Goal: Task Accomplishment & Management: Manage account settings

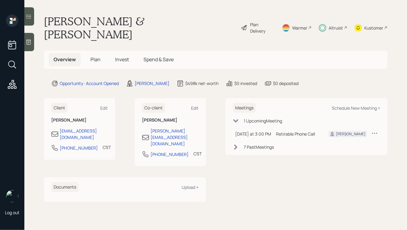
click at [137, 19] on h1 "[PERSON_NAME] & [PERSON_NAME]" at bounding box center [140, 28] width 192 height 26
drag, startPoint x: 118, startPoint y: 21, endPoint x: 173, endPoint y: 26, distance: 55.0
click at [173, 26] on div "[PERSON_NAME] & [PERSON_NAME] Plan Delivery Warmer Altruist Kustomer" at bounding box center [215, 28] width 343 height 26
click at [120, 56] on span "Invest" at bounding box center [122, 59] width 14 height 7
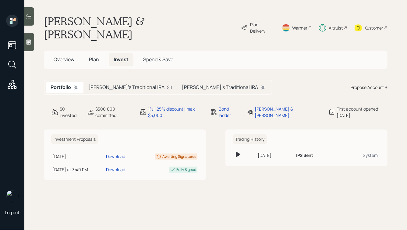
click at [118, 82] on div "[PERSON_NAME]'s Traditional IRA $0" at bounding box center [129, 87] width 93 height 11
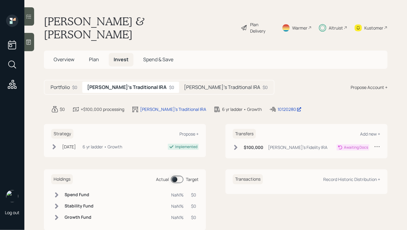
click at [184, 84] on h5 "[PERSON_NAME]'s Traditional IRA" at bounding box center [222, 87] width 76 height 6
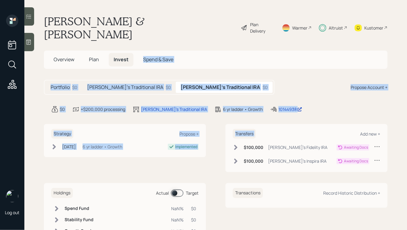
drag, startPoint x: 309, startPoint y: 105, endPoint x: 150, endPoint y: 1, distance: 190.4
click at [150, 1] on main "[PERSON_NAME] & [PERSON_NAME] Plan Delivery Warmer Altruist Kustomer Overview P…" at bounding box center [215, 115] width 382 height 230
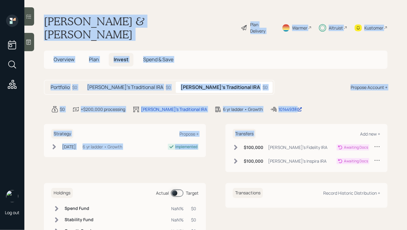
click at [160, 29] on main "[PERSON_NAME] & [PERSON_NAME] Plan Delivery Warmer Altruist Kustomer Overview P…" at bounding box center [215, 115] width 382 height 230
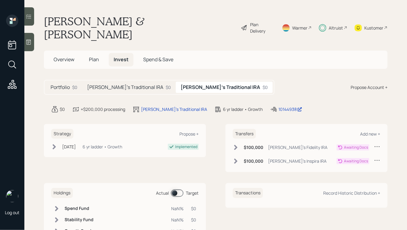
click at [115, 82] on div "[PERSON_NAME]'s Traditional IRA $0" at bounding box center [128, 87] width 93 height 11
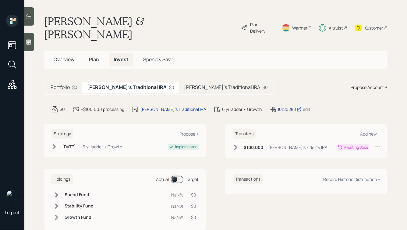
click at [277, 106] on div "10120280" at bounding box center [289, 109] width 24 height 6
